Goal: Task Accomplishment & Management: Manage account settings

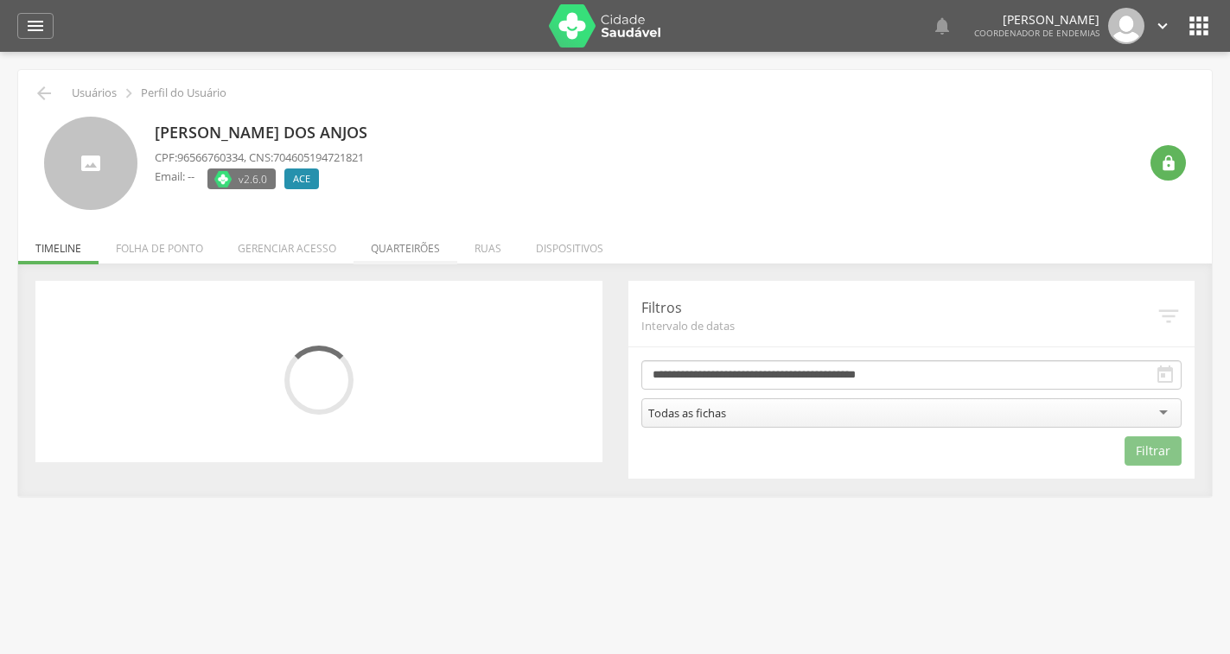
click at [408, 256] on li "Quarteirões" at bounding box center [406, 244] width 104 height 41
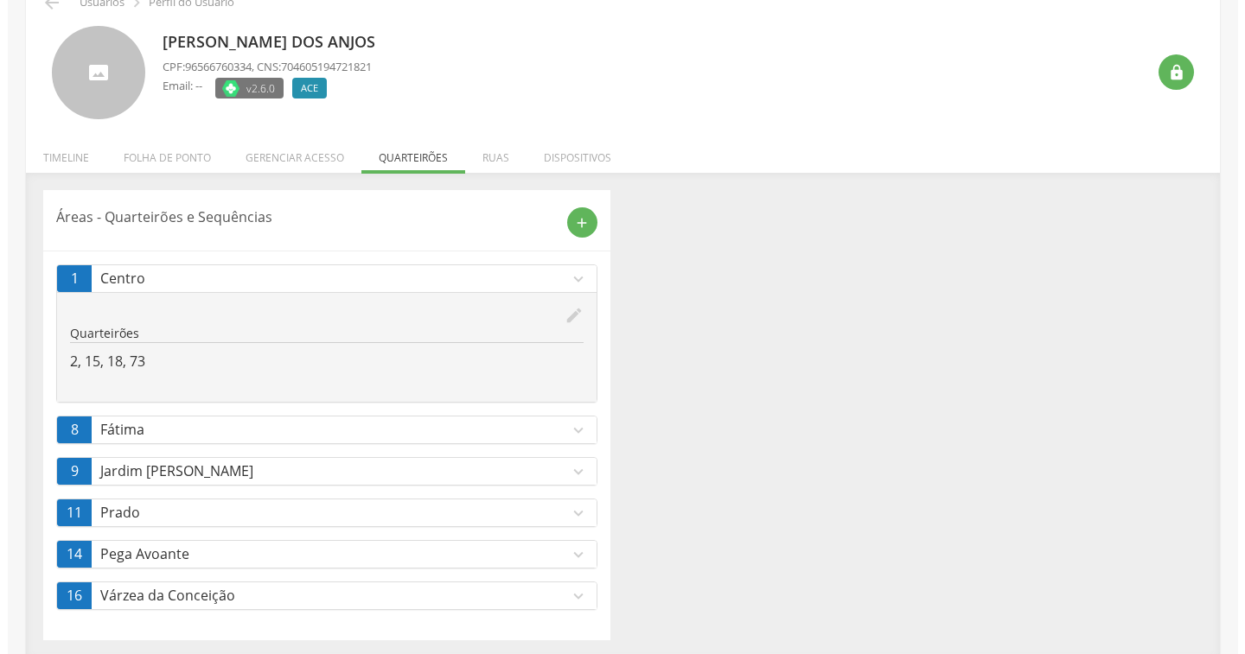
scroll to position [95, 0]
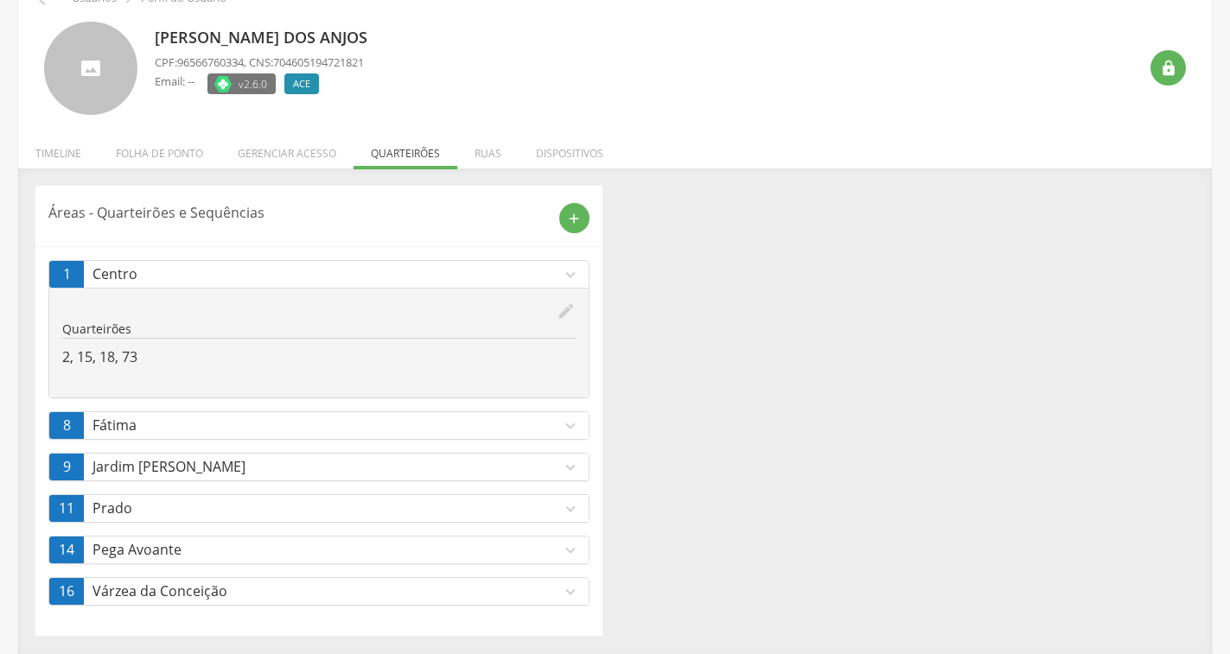
click at [566, 313] on icon "edit" at bounding box center [566, 311] width 19 height 19
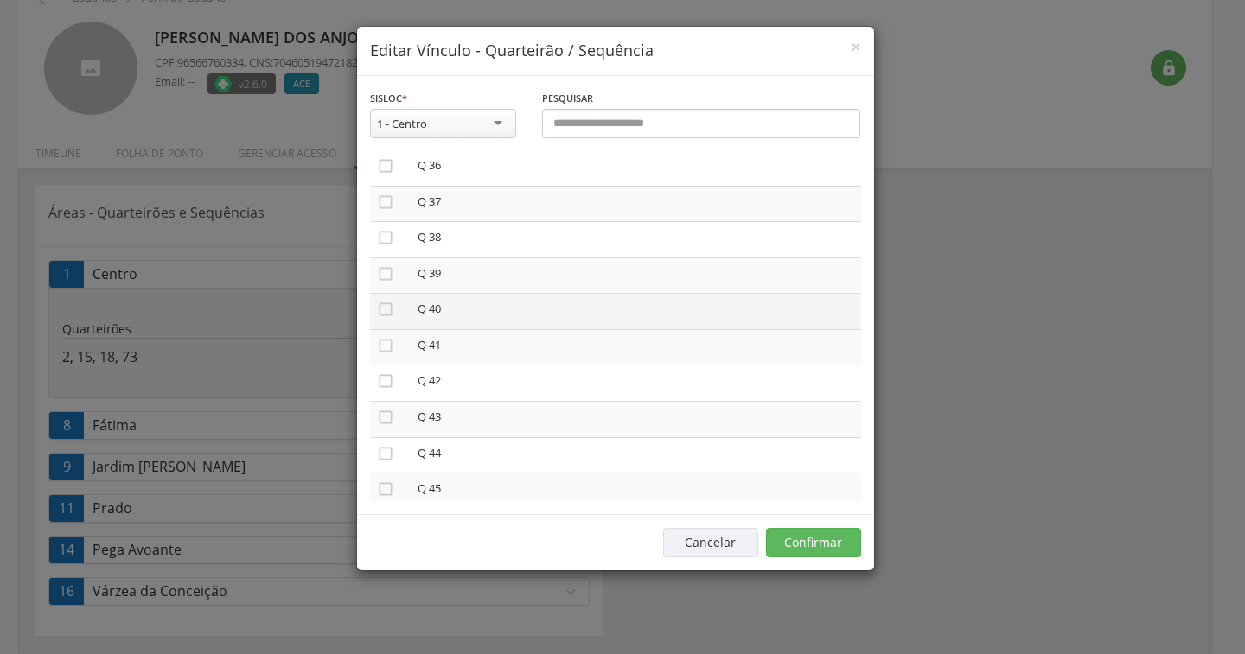
scroll to position [1297, 0]
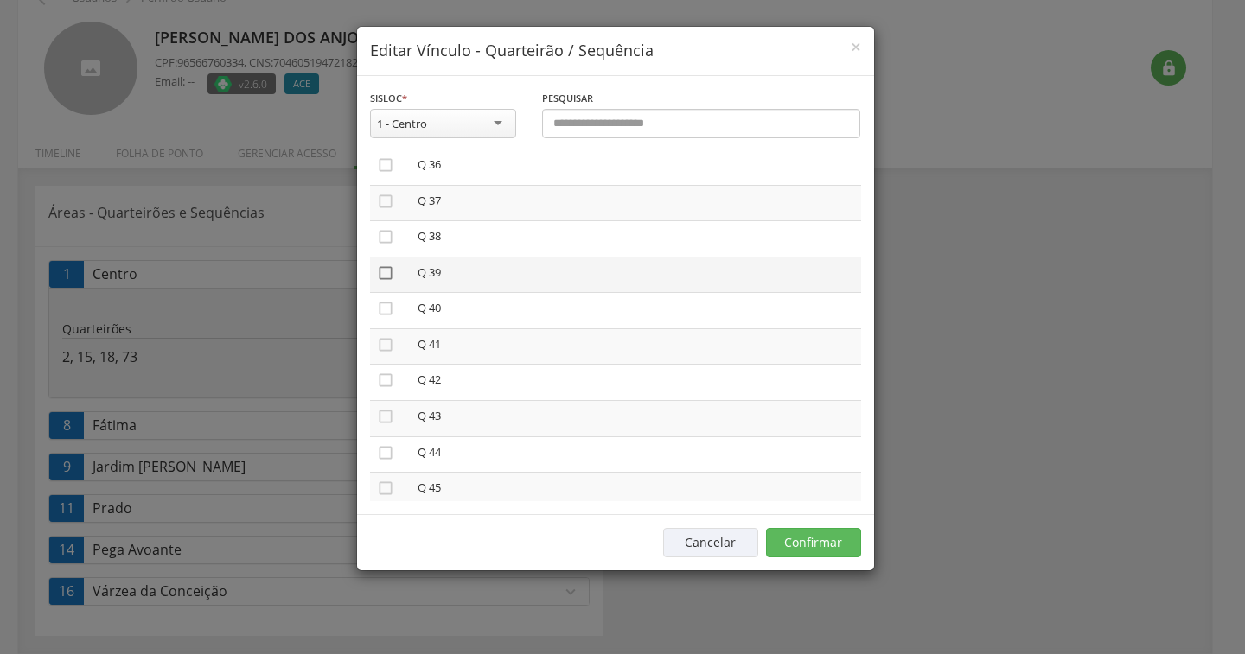
click at [389, 273] on icon "" at bounding box center [385, 273] width 17 height 17
click at [387, 422] on icon "" at bounding box center [385, 416] width 17 height 17
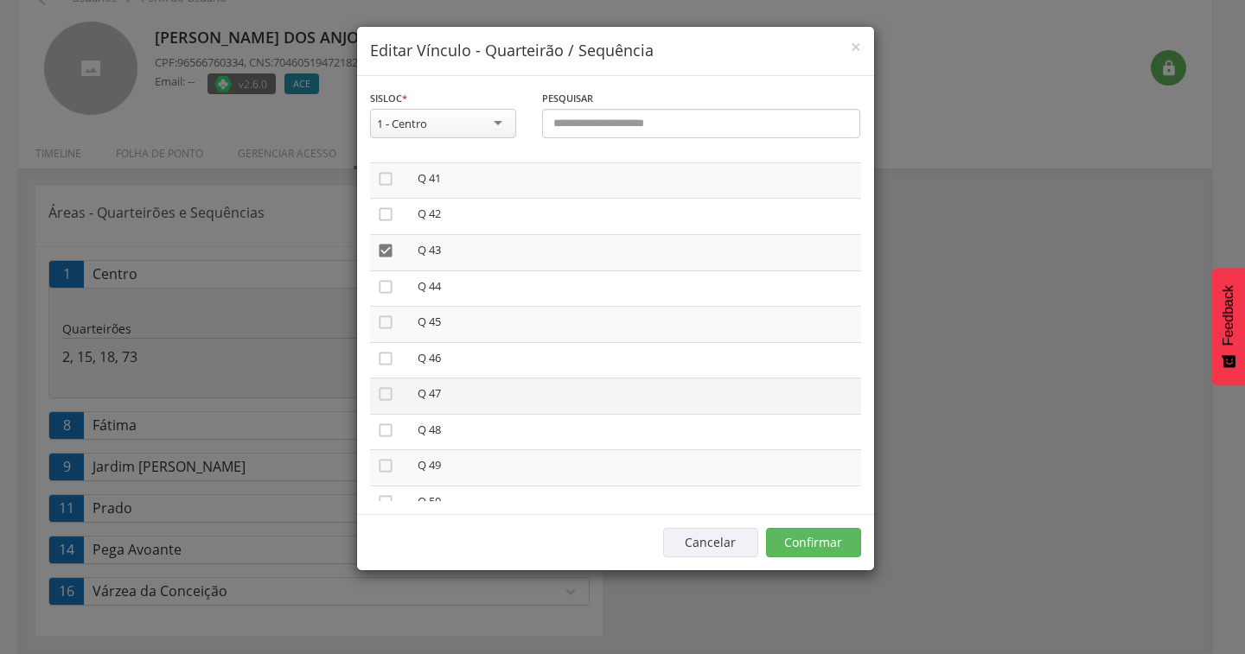
scroll to position [1470, 0]
click at [378, 392] on icon "" at bounding box center [385, 387] width 17 height 17
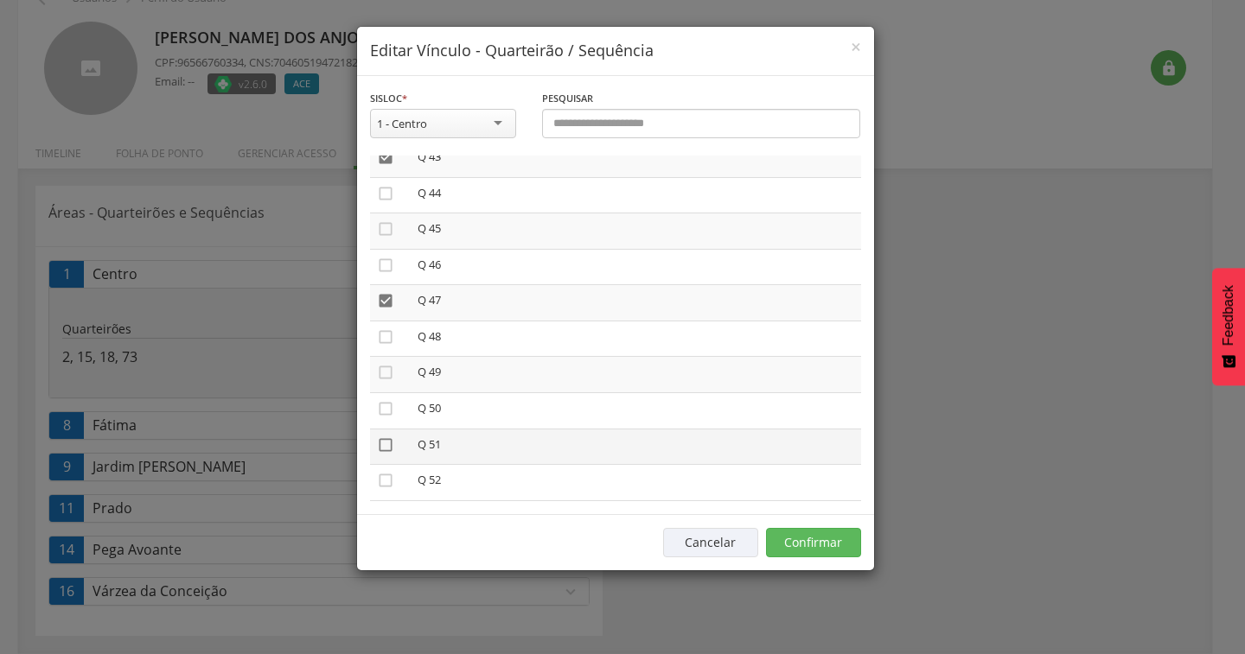
click at [387, 444] on icon "" at bounding box center [385, 445] width 17 height 17
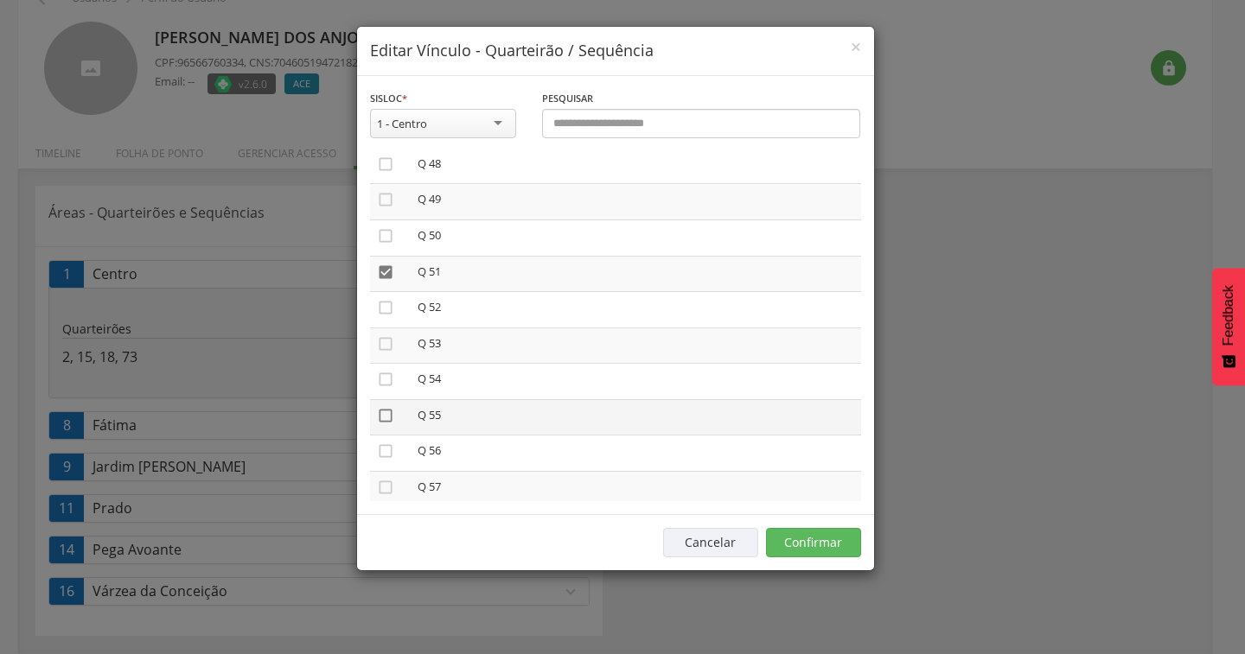
click at [383, 420] on icon "" at bounding box center [385, 415] width 17 height 17
click at [384, 426] on icon "" at bounding box center [385, 422] width 17 height 17
click at [386, 424] on icon "" at bounding box center [385, 422] width 17 height 17
click at [386, 424] on icon "" at bounding box center [385, 422] width 17 height 17
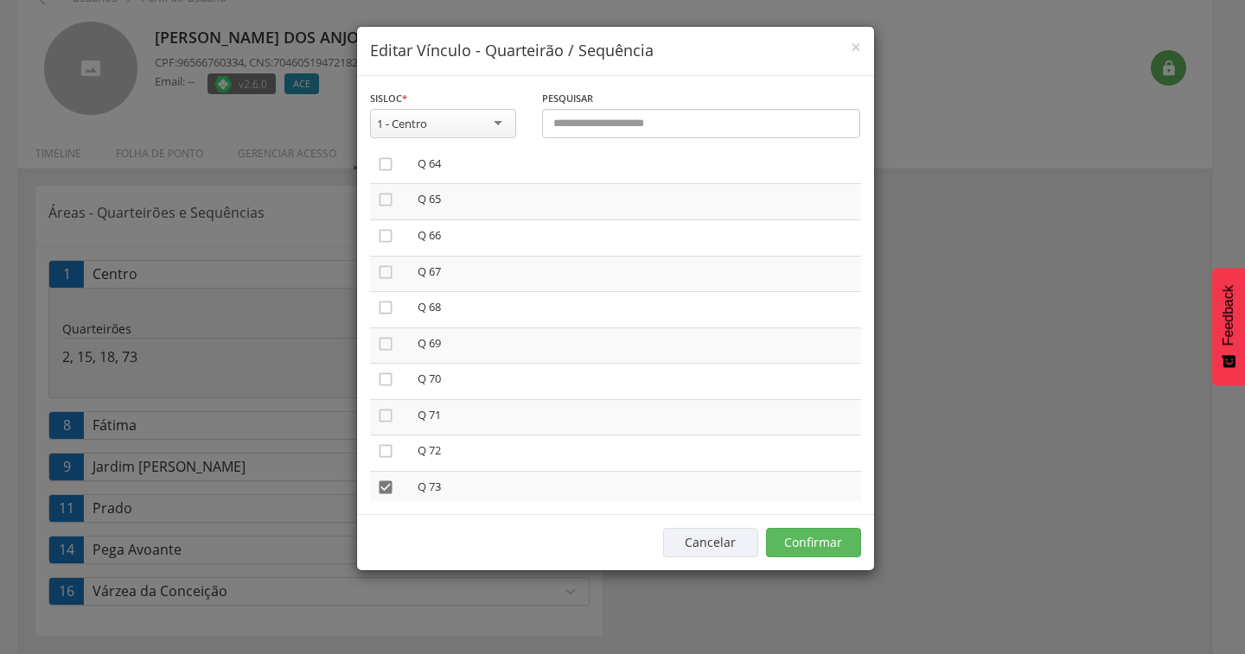
scroll to position [2334, 0]
click at [829, 545] on button "Confirmar" at bounding box center [813, 542] width 95 height 29
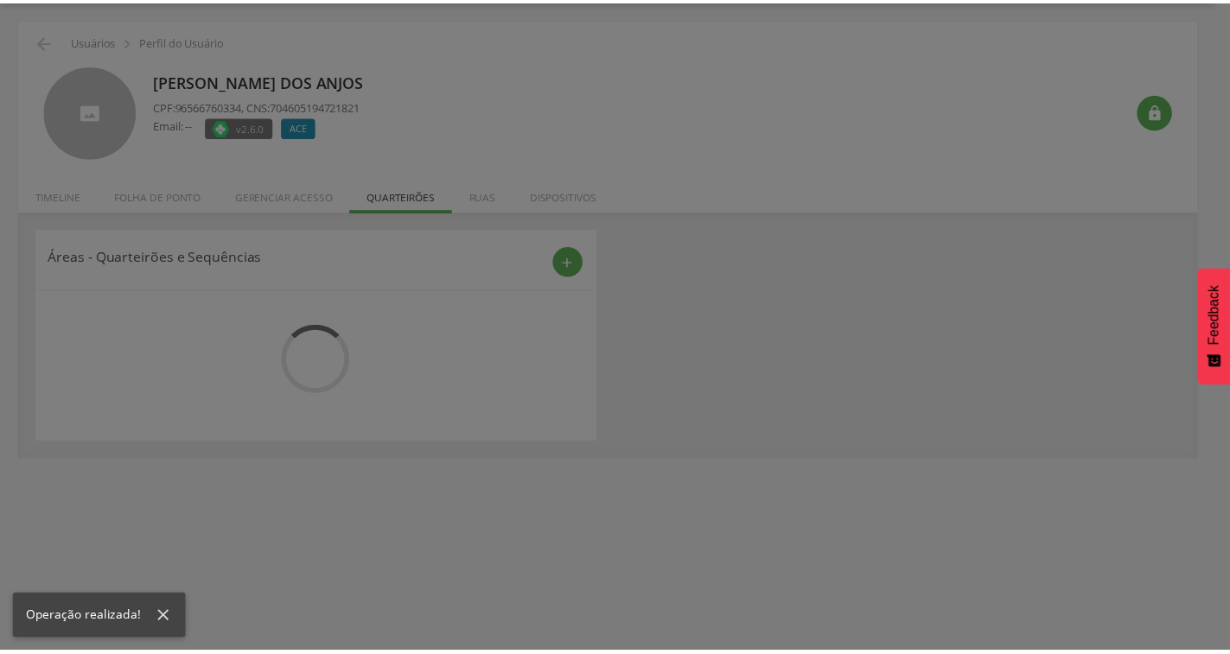
scroll to position [95, 0]
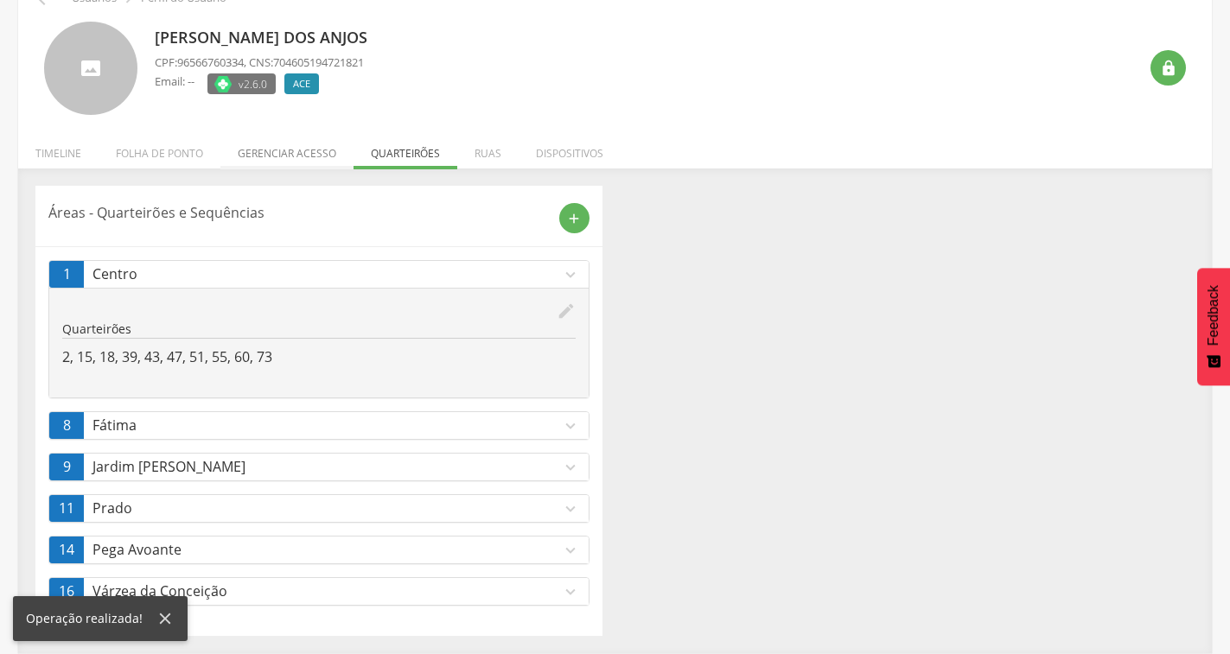
click at [277, 150] on li "Gerenciar acesso" at bounding box center [286, 149] width 133 height 41
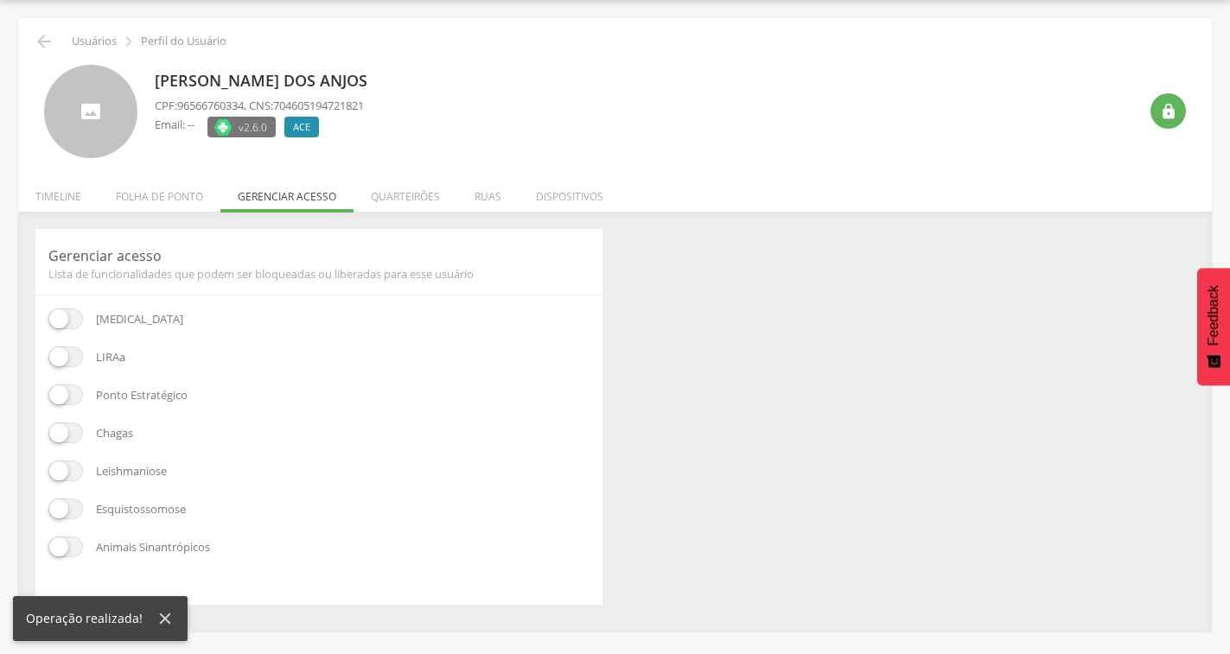
scroll to position [52, 0]
click at [55, 363] on span at bounding box center [65, 357] width 35 height 21
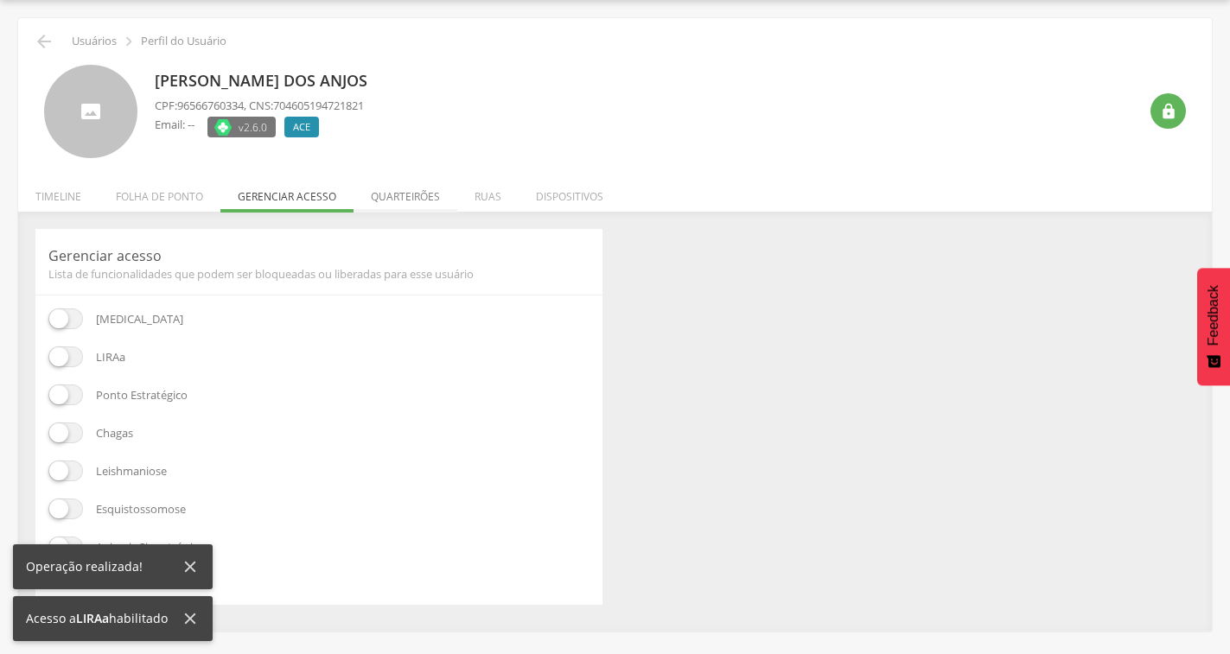
click at [429, 195] on li "Quarteirões" at bounding box center [406, 192] width 104 height 41
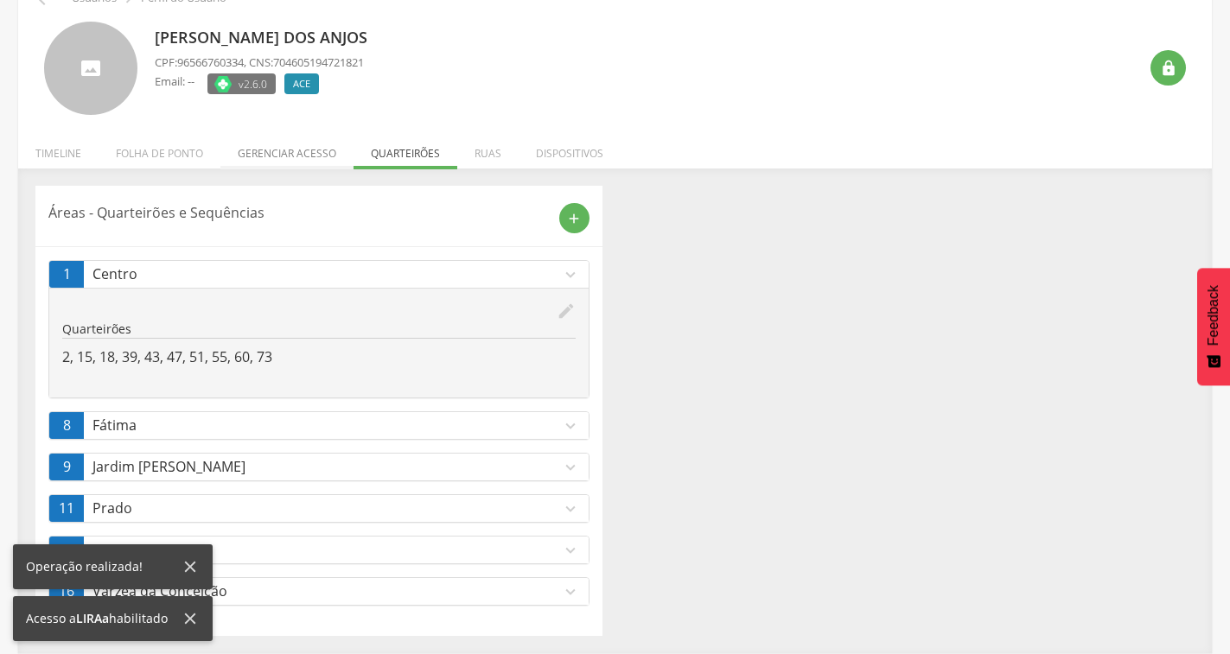
click at [275, 150] on li "Gerenciar acesso" at bounding box center [286, 149] width 133 height 41
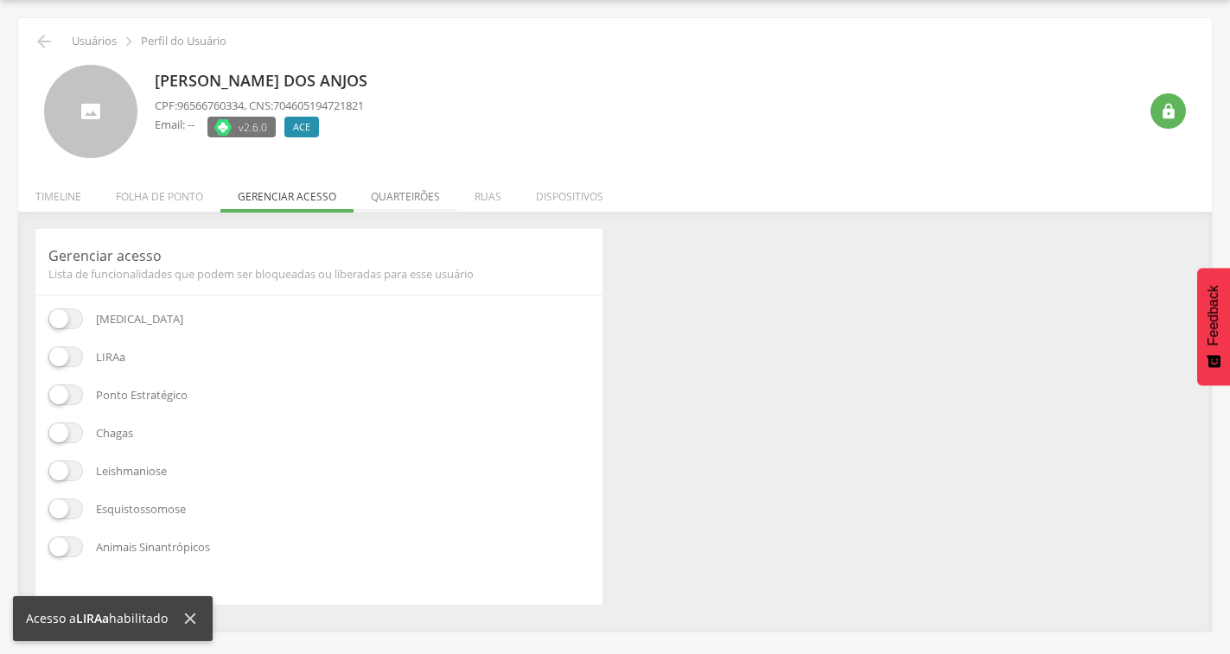
click at [412, 205] on li "Quarteirões" at bounding box center [406, 192] width 104 height 41
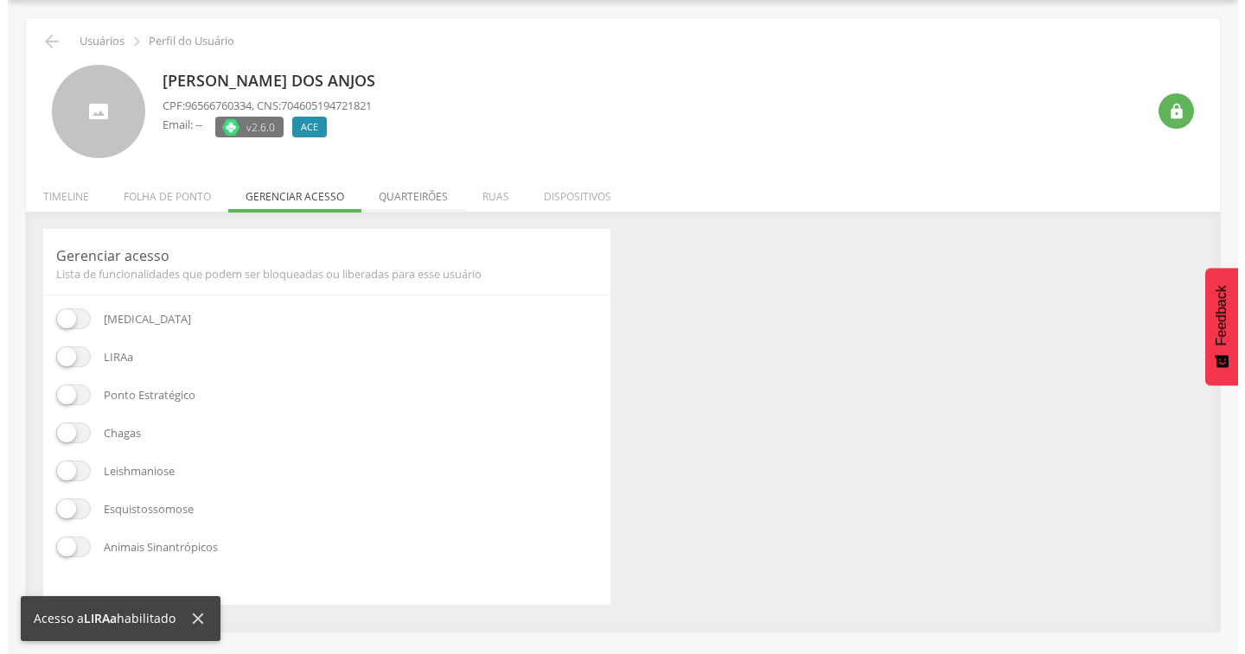
scroll to position [95, 0]
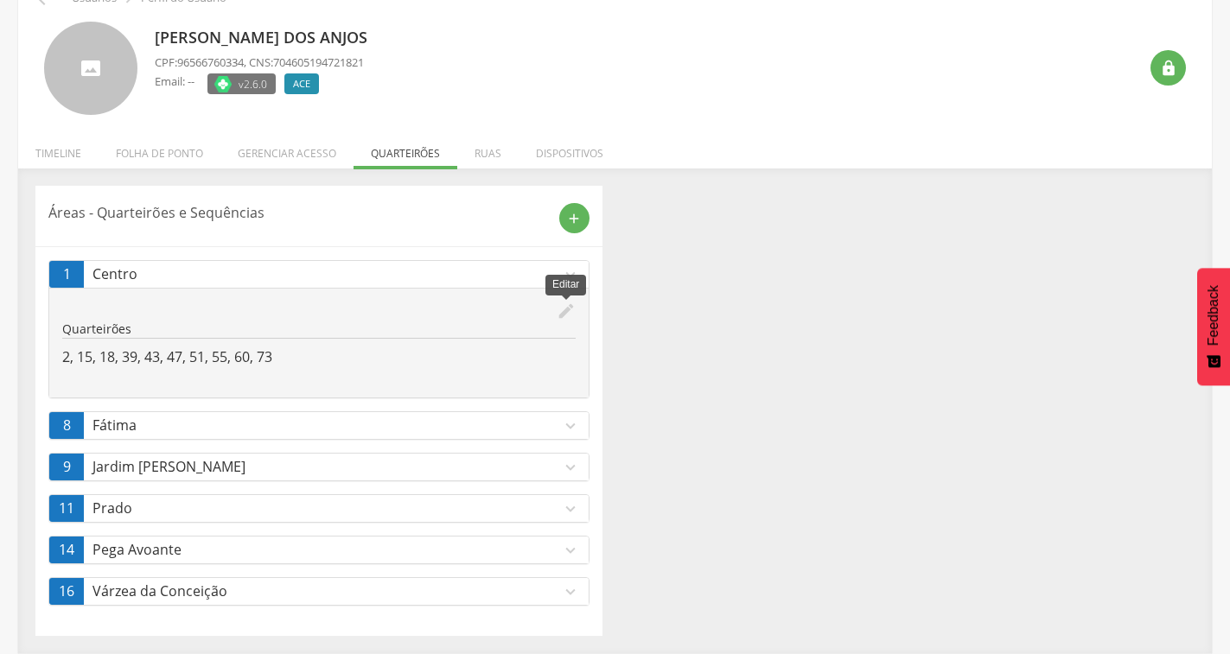
click at [569, 311] on icon "edit" at bounding box center [566, 311] width 19 height 19
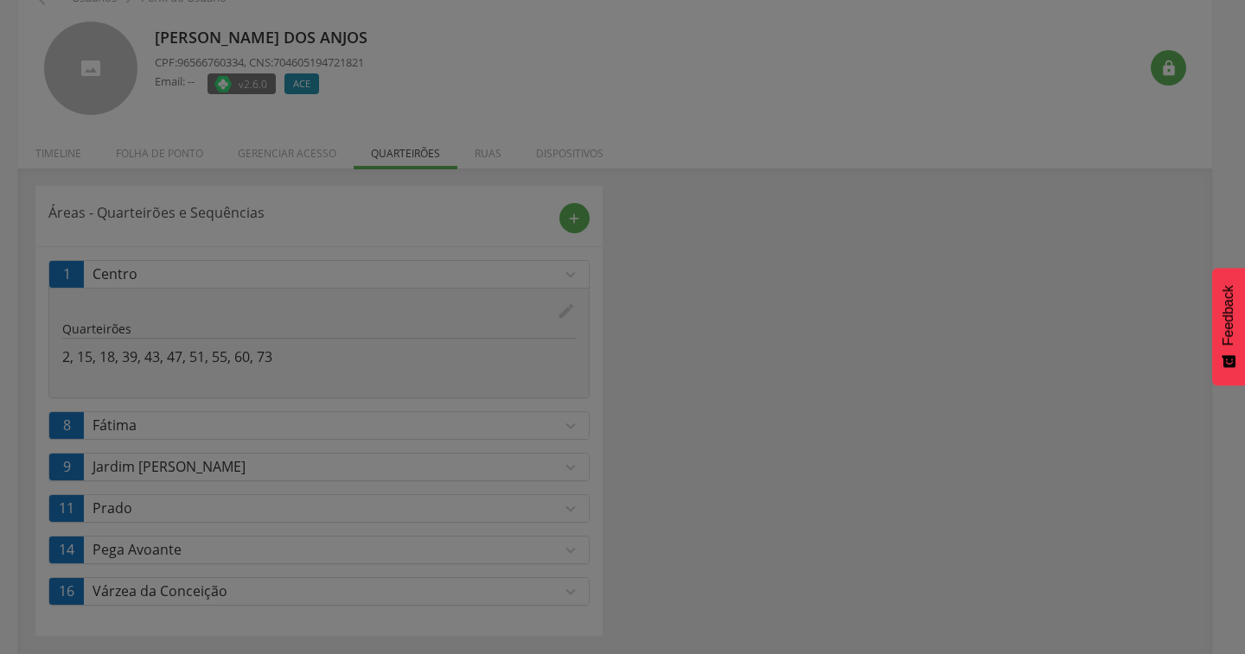
scroll to position [0, 0]
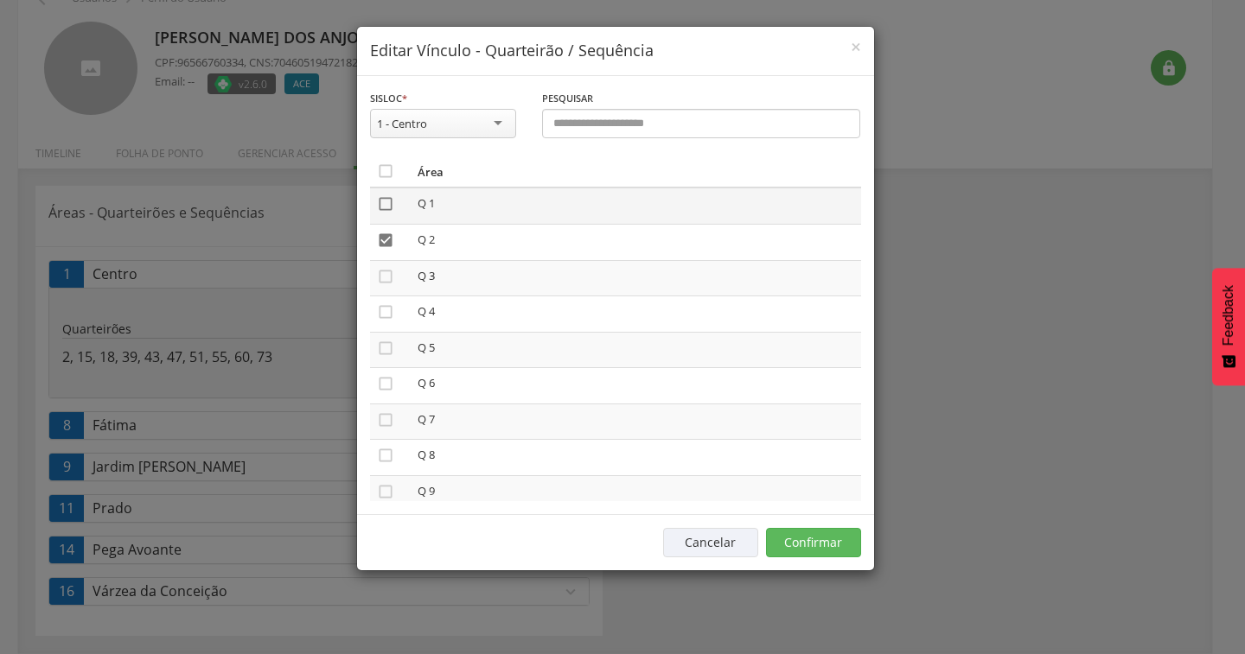
click at [383, 206] on icon "" at bounding box center [385, 203] width 17 height 17
click at [384, 353] on icon "" at bounding box center [385, 348] width 17 height 17
click at [386, 400] on icon "" at bounding box center [385, 405] width 17 height 17
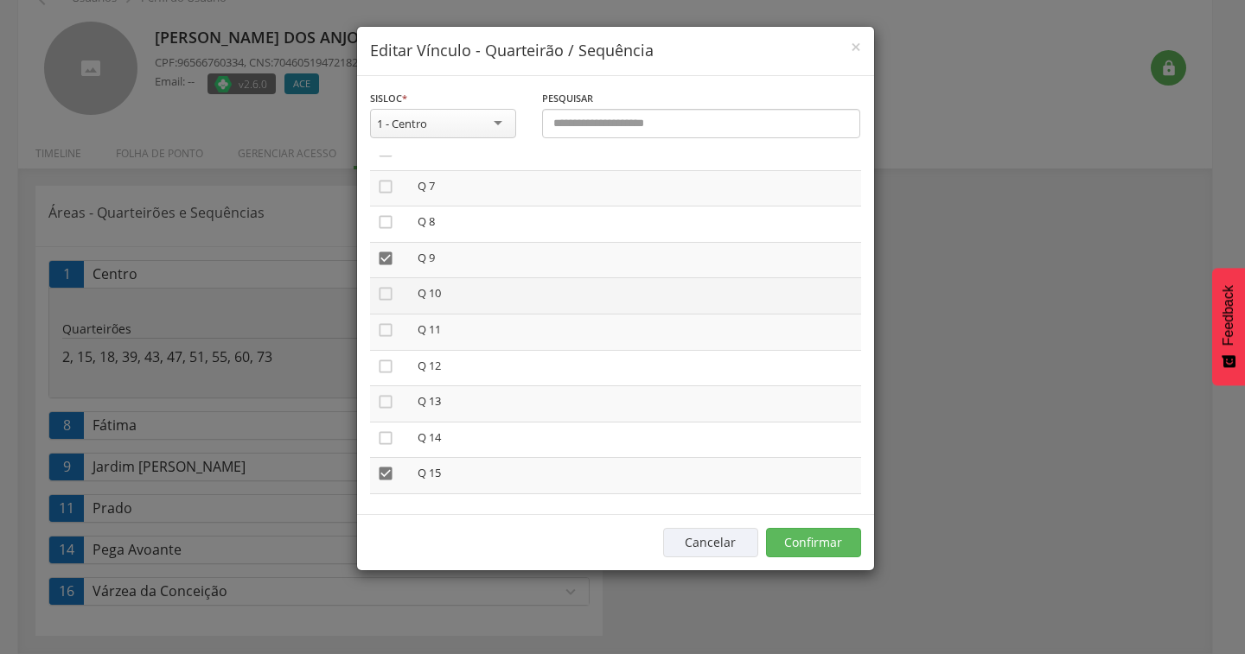
scroll to position [259, 0]
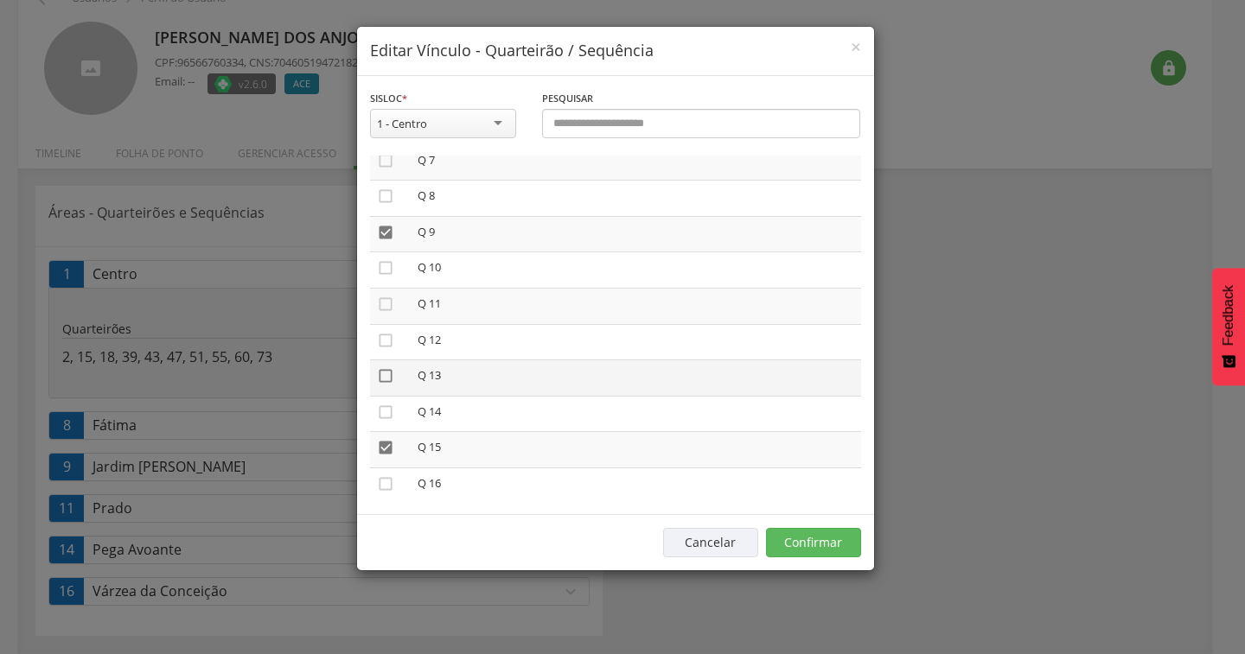
click at [383, 378] on icon "" at bounding box center [385, 375] width 17 height 17
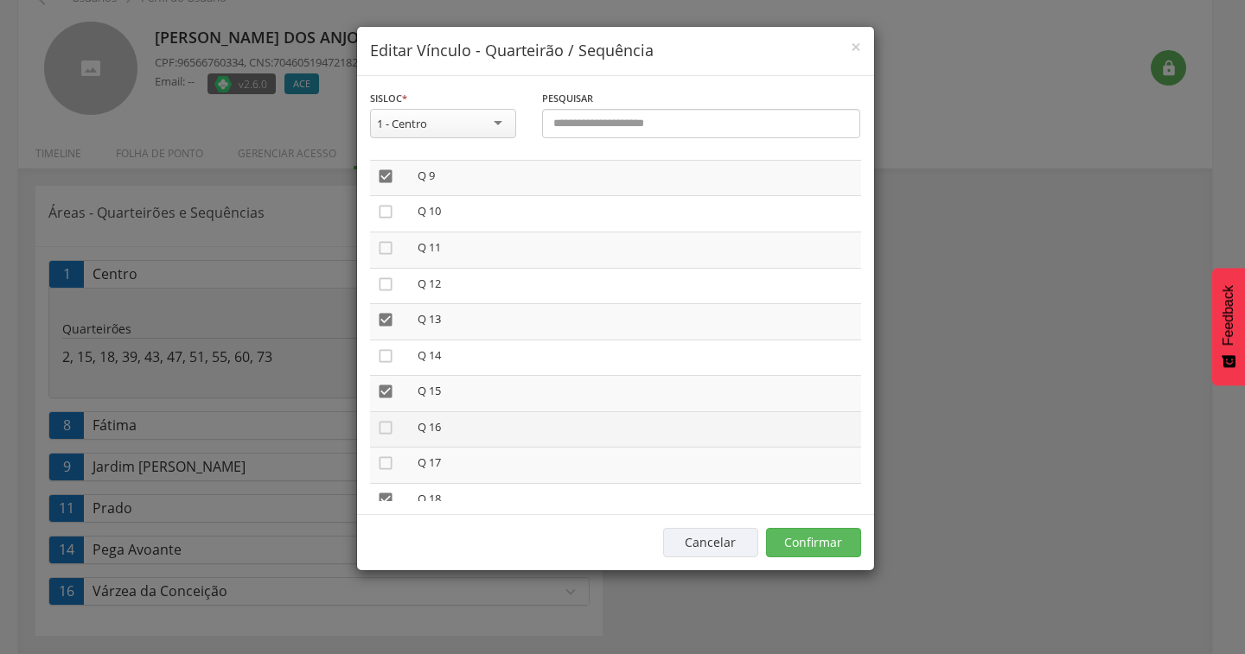
scroll to position [346, 0]
click at [386, 436] on icon "" at bounding box center [385, 432] width 17 height 17
click at [800, 539] on button "Confirmar" at bounding box center [813, 542] width 95 height 29
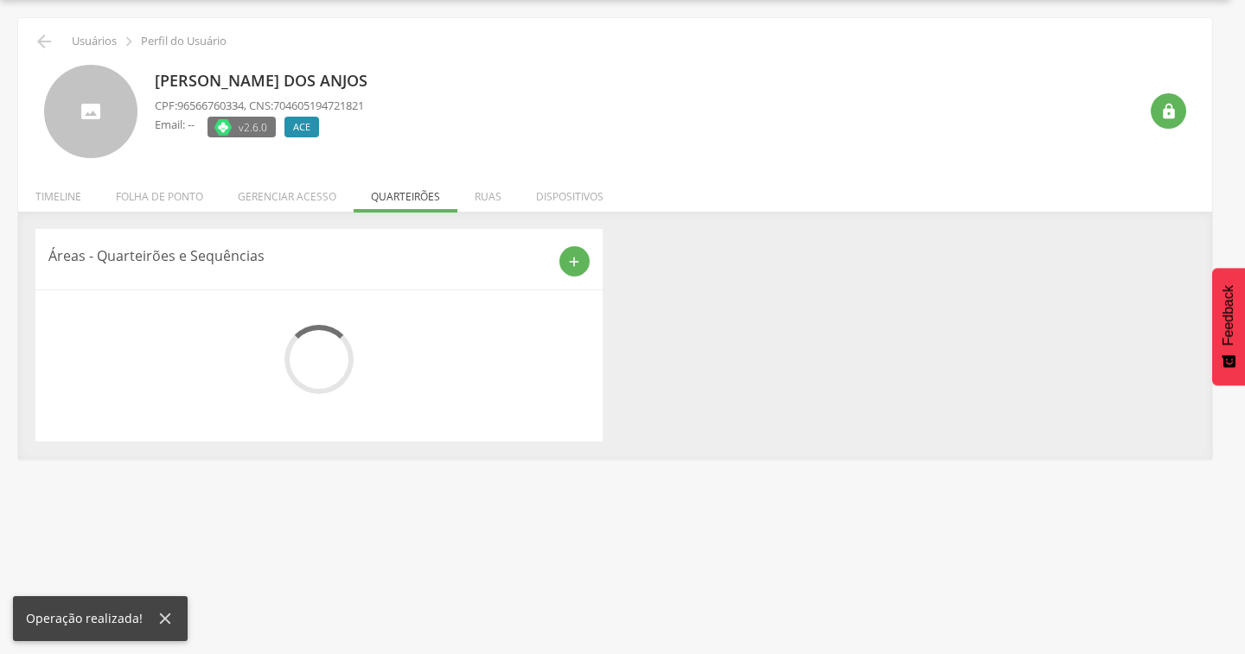
scroll to position [95, 0]
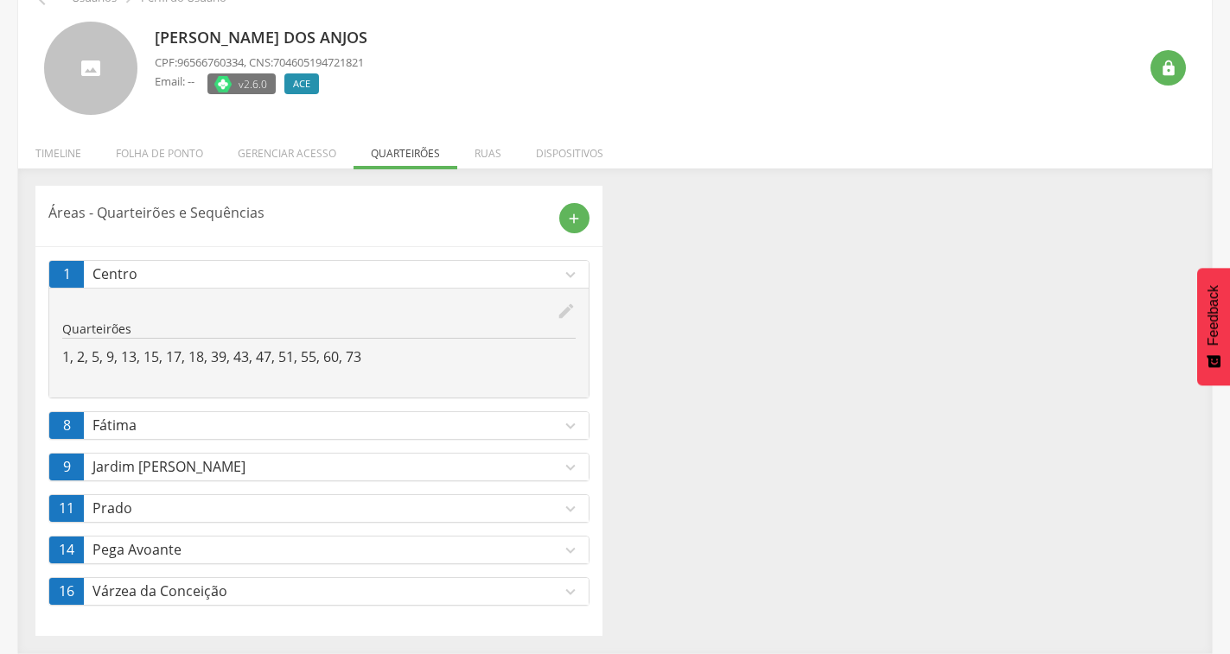
click at [572, 592] on icon "expand_more" at bounding box center [570, 592] width 19 height 19
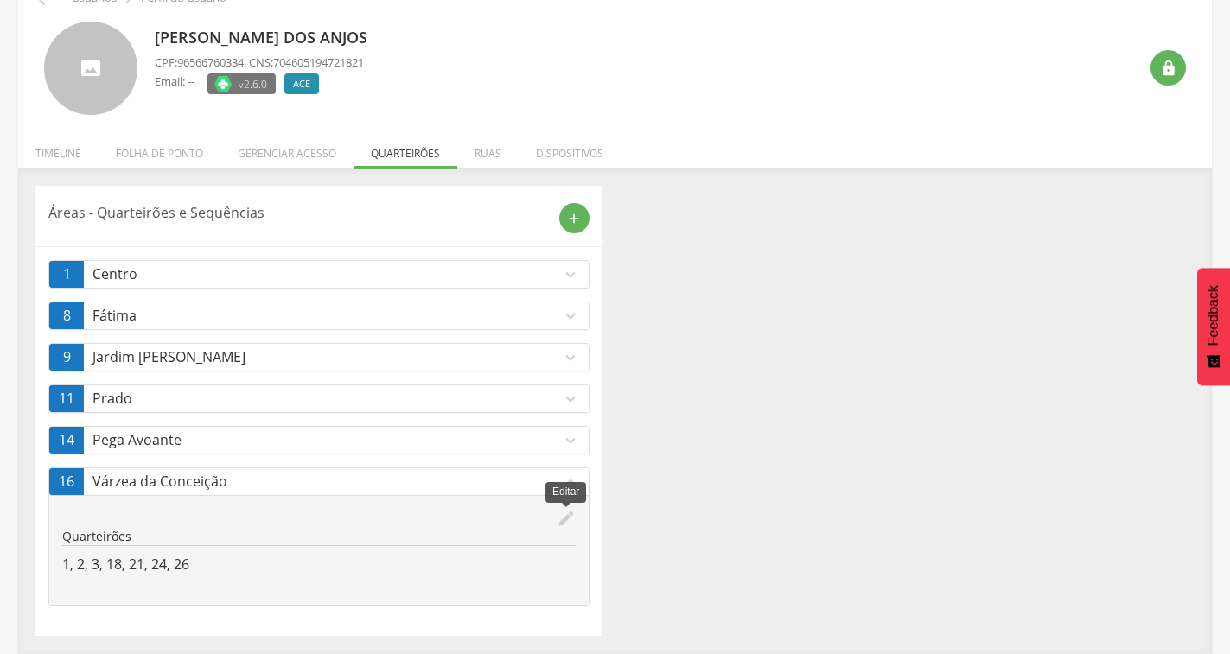
click at [569, 520] on icon "edit" at bounding box center [566, 518] width 19 height 19
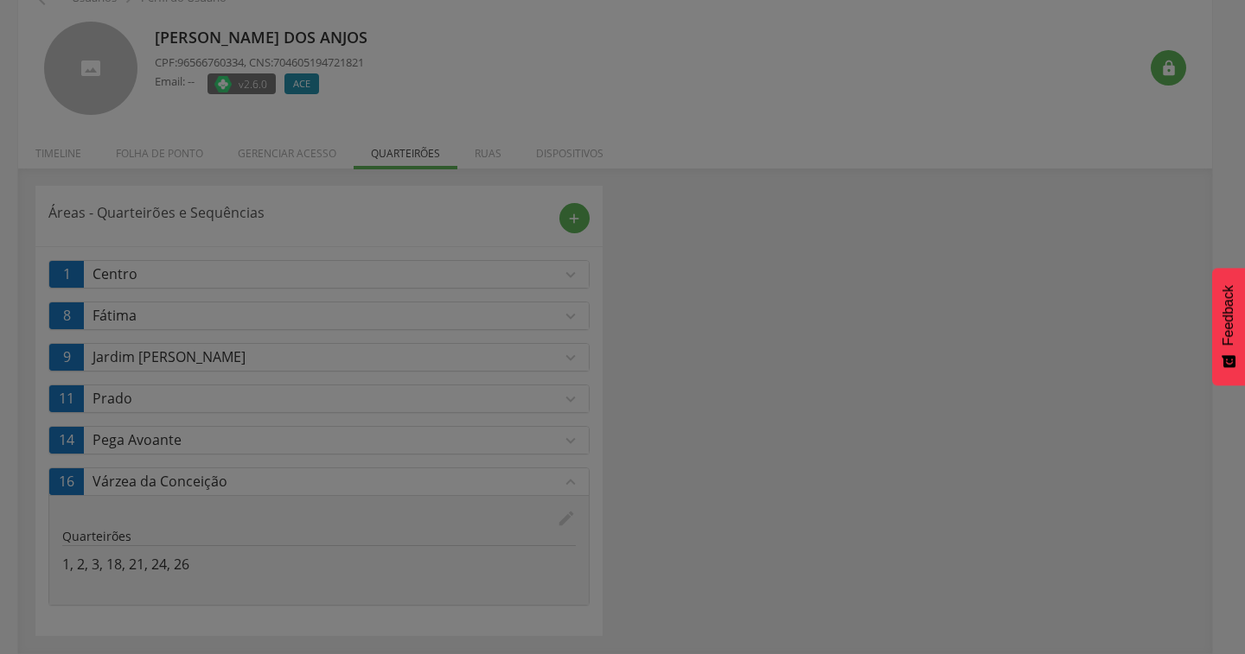
scroll to position [0, 0]
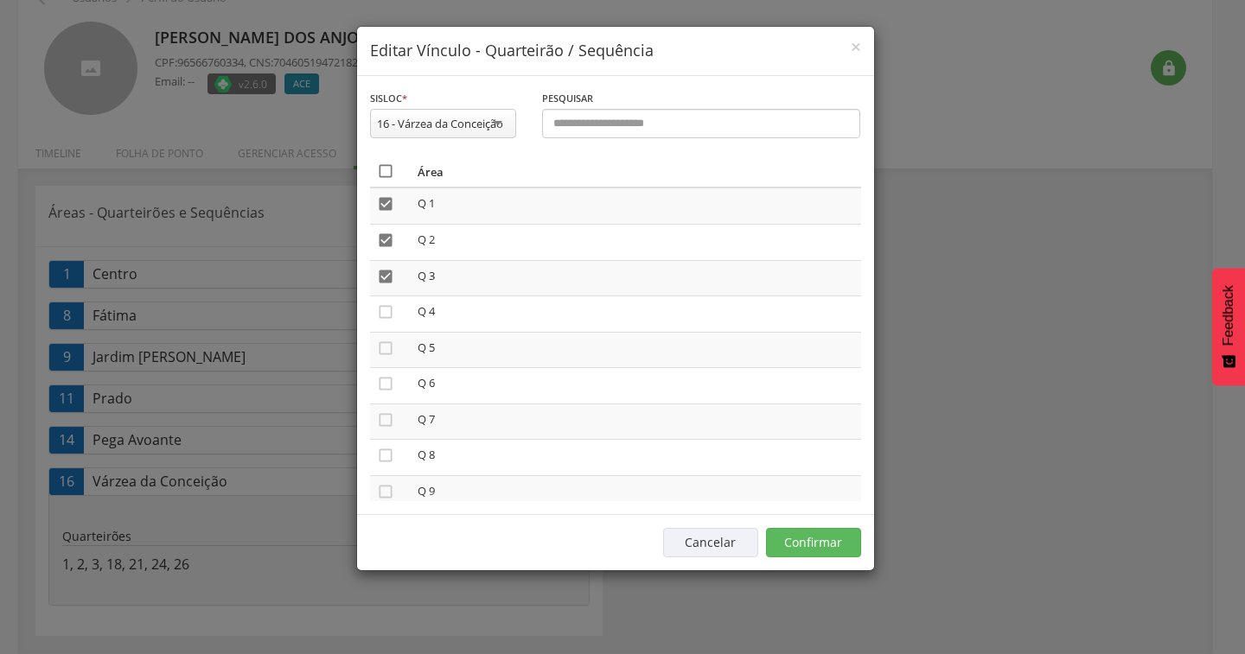
click at [384, 172] on icon "" at bounding box center [385, 171] width 17 height 17
click at [384, 172] on icon "" at bounding box center [385, 171] width 17 height 17
click at [826, 532] on button "Confirmar" at bounding box center [813, 542] width 95 height 29
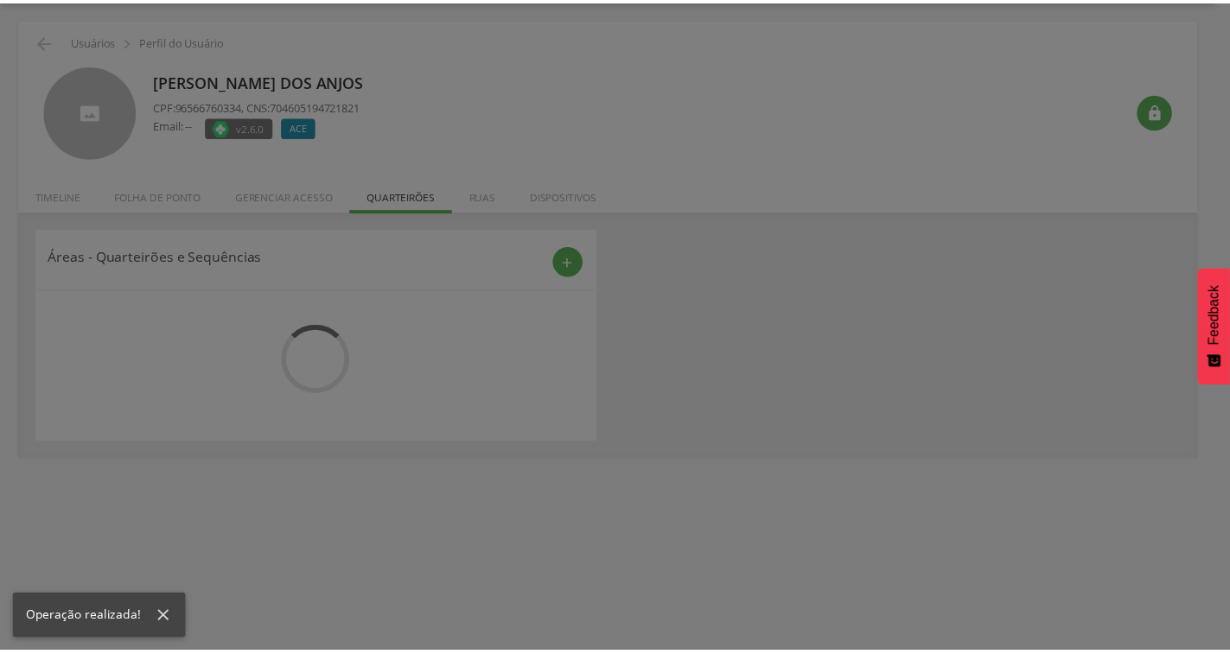
scroll to position [54, 0]
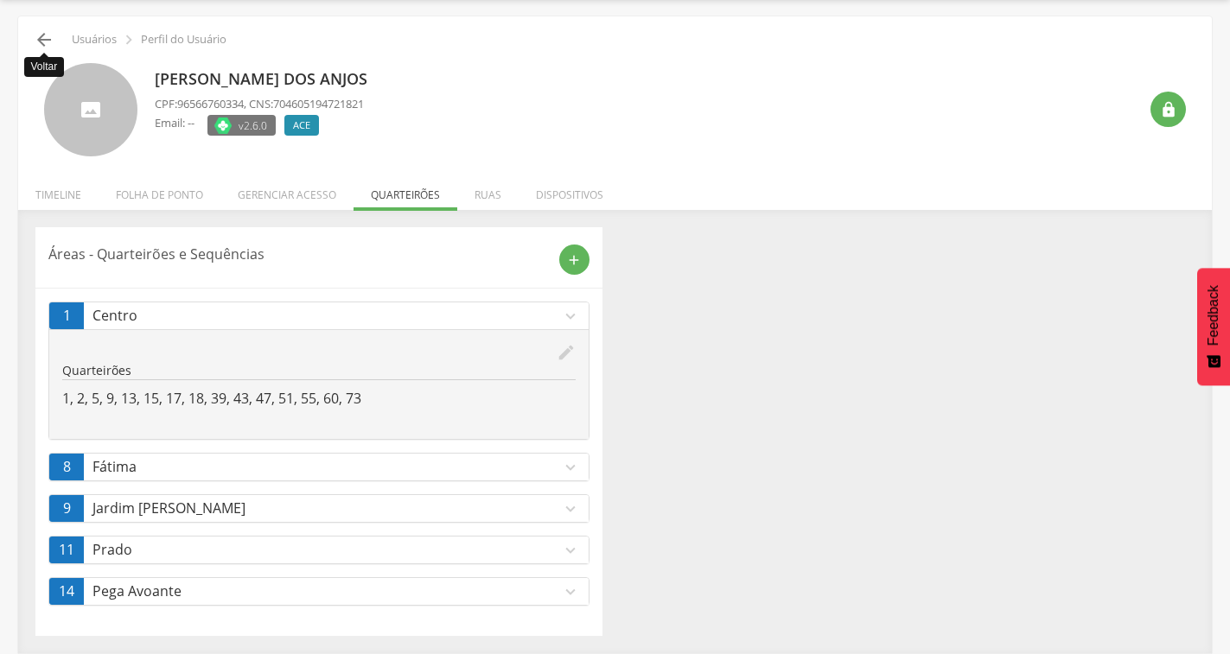
click at [43, 34] on icon "" at bounding box center [44, 39] width 21 height 21
